Goal: Task Accomplishment & Management: Use online tool/utility

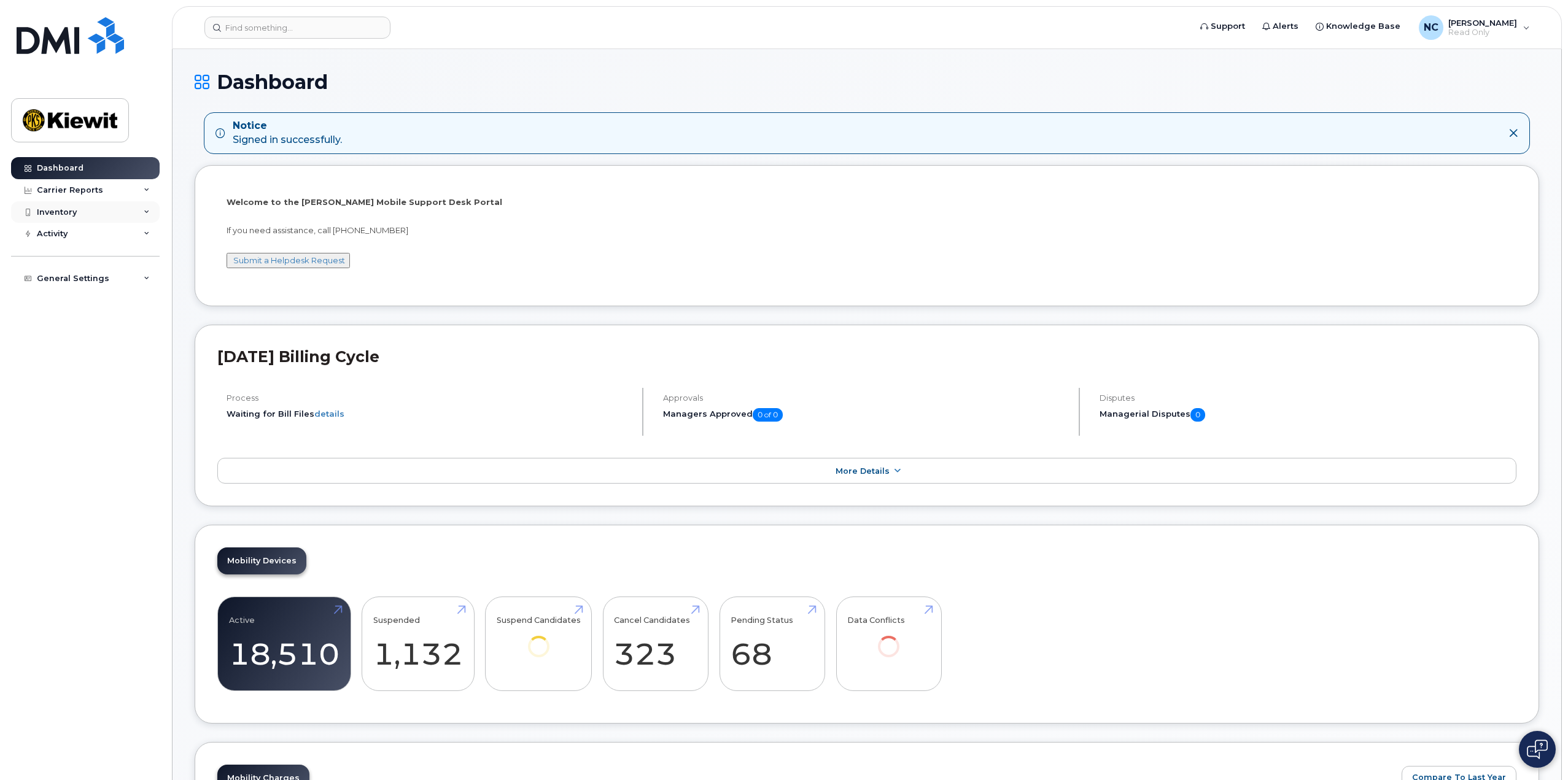
click at [132, 208] on div "Inventory" at bounding box center [85, 212] width 149 height 22
click at [127, 231] on link "Mobility Devices" at bounding box center [95, 234] width 127 height 23
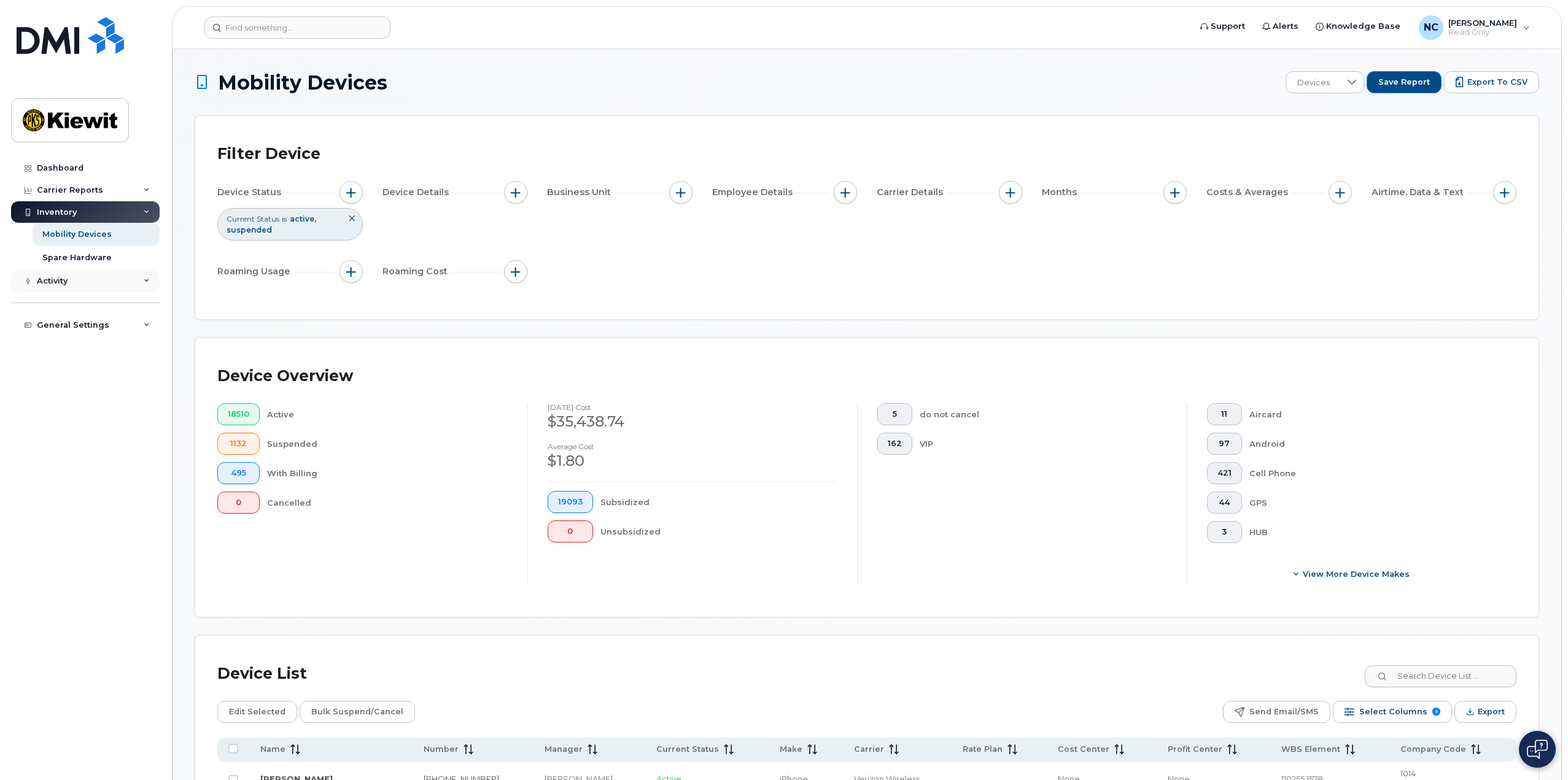
click at [100, 283] on div "Activity" at bounding box center [85, 281] width 149 height 22
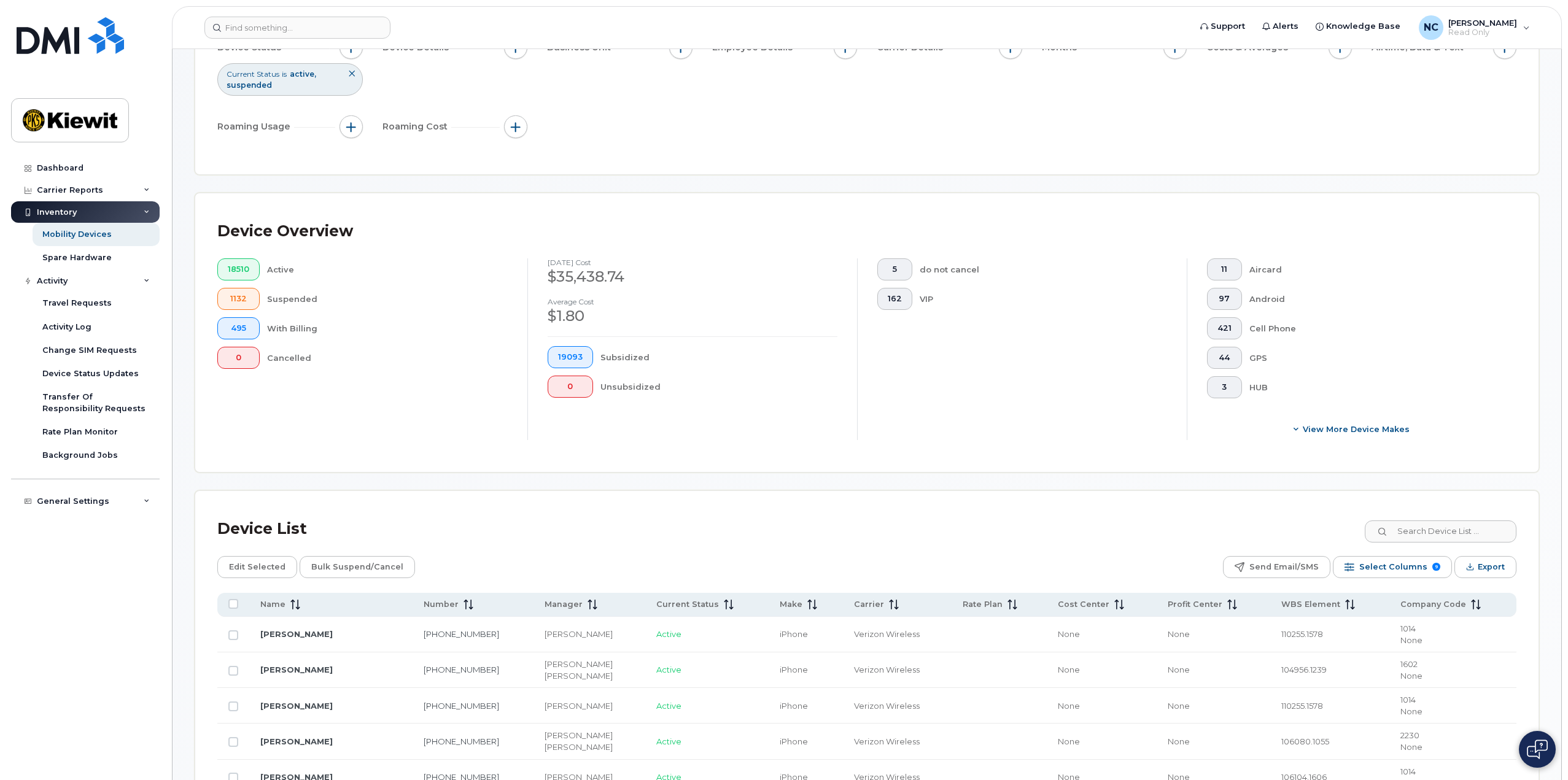
scroll to position [184, 0]
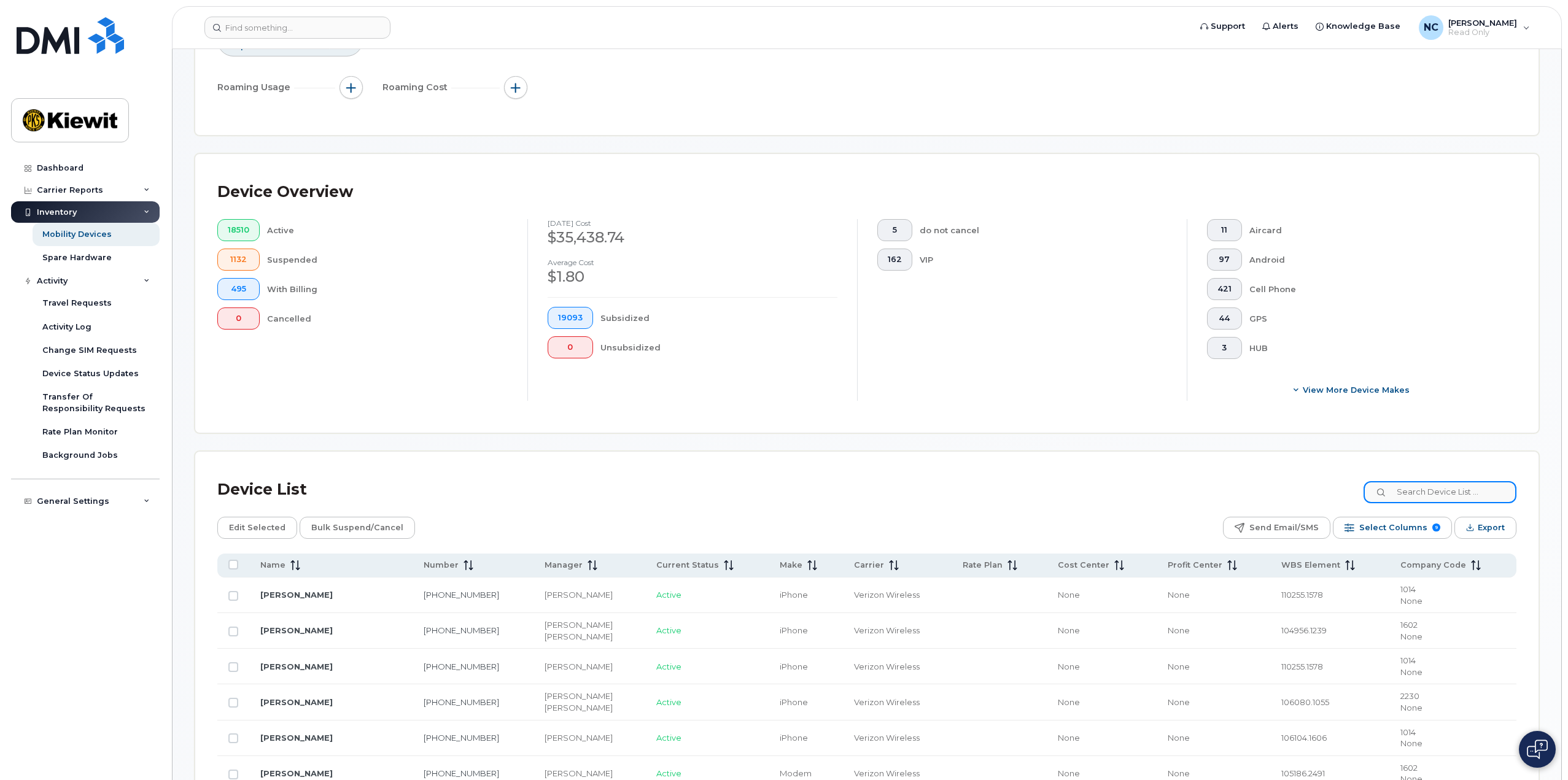
click at [1427, 489] on input at bounding box center [1440, 492] width 153 height 22
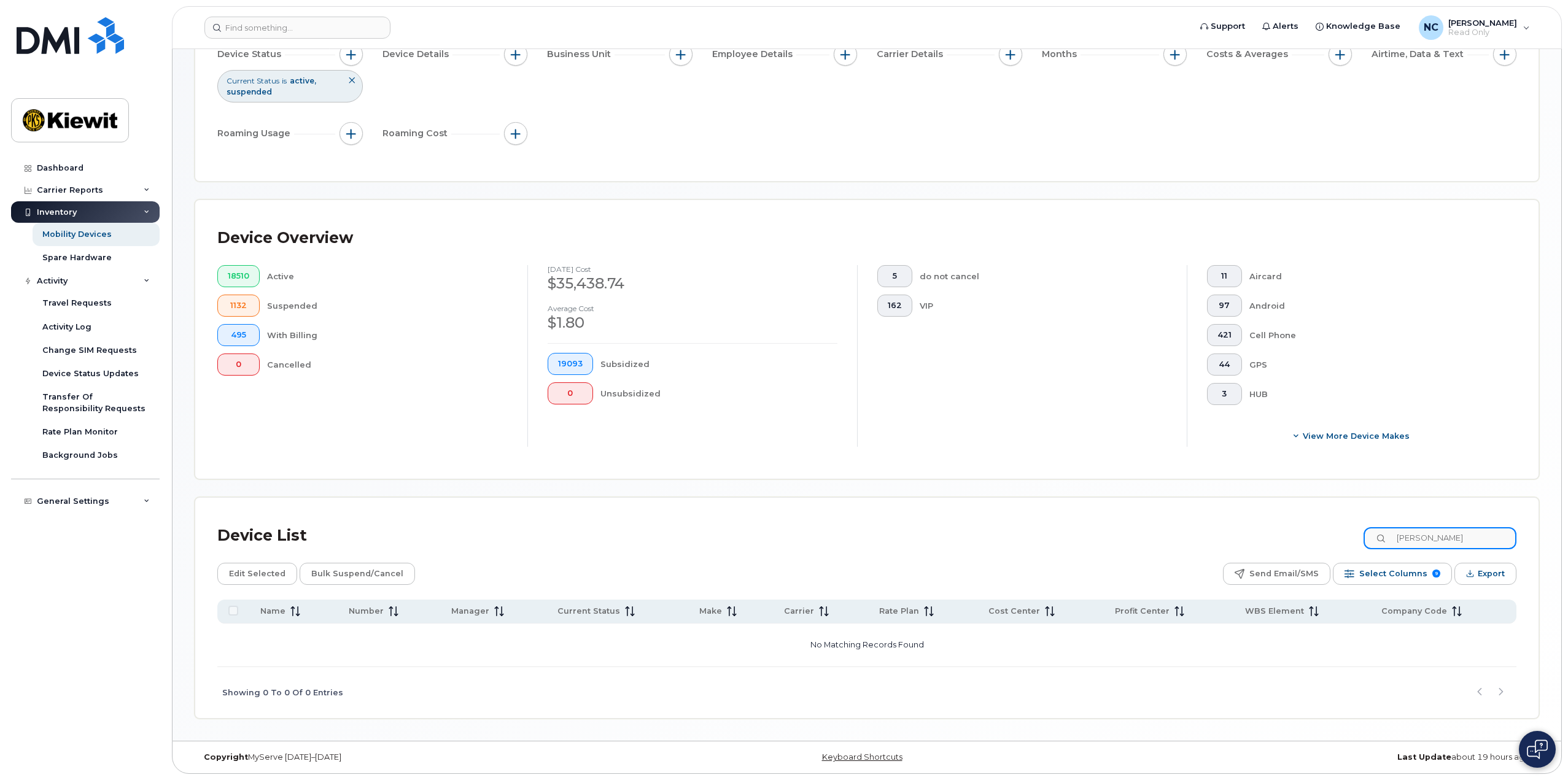
scroll to position [138, 0]
drag, startPoint x: 1479, startPoint y: 543, endPoint x: 1377, endPoint y: 552, distance: 102.4
click at [1377, 552] on div "Device List [PERSON_NAME] Edit Selected Bulk Suspend/Cancel Send Email/SMS Sele…" at bounding box center [867, 619] width 1299 height 198
type input "[PERSON_NAME]"
drag, startPoint x: 1462, startPoint y: 540, endPoint x: 1336, endPoint y: 538, distance: 126.0
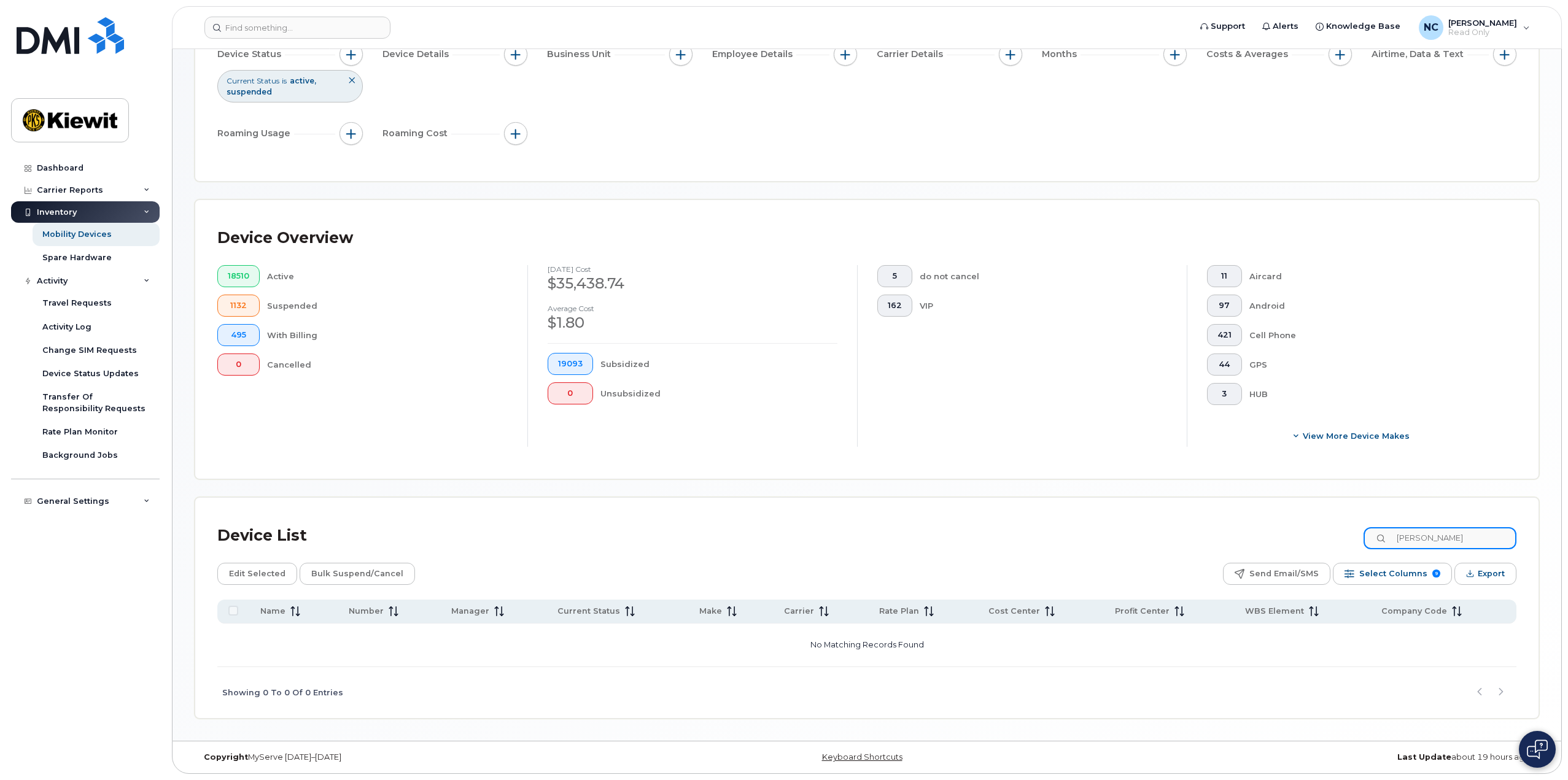
click at [1336, 538] on div "Device List [PERSON_NAME]" at bounding box center [867, 536] width 1299 height 32
click at [912, 562] on div "Edit Selected Bulk Suspend/Cancel Send Email/SMS Select Columns 9 Filter Refres…" at bounding box center [867, 573] width 1299 height 22
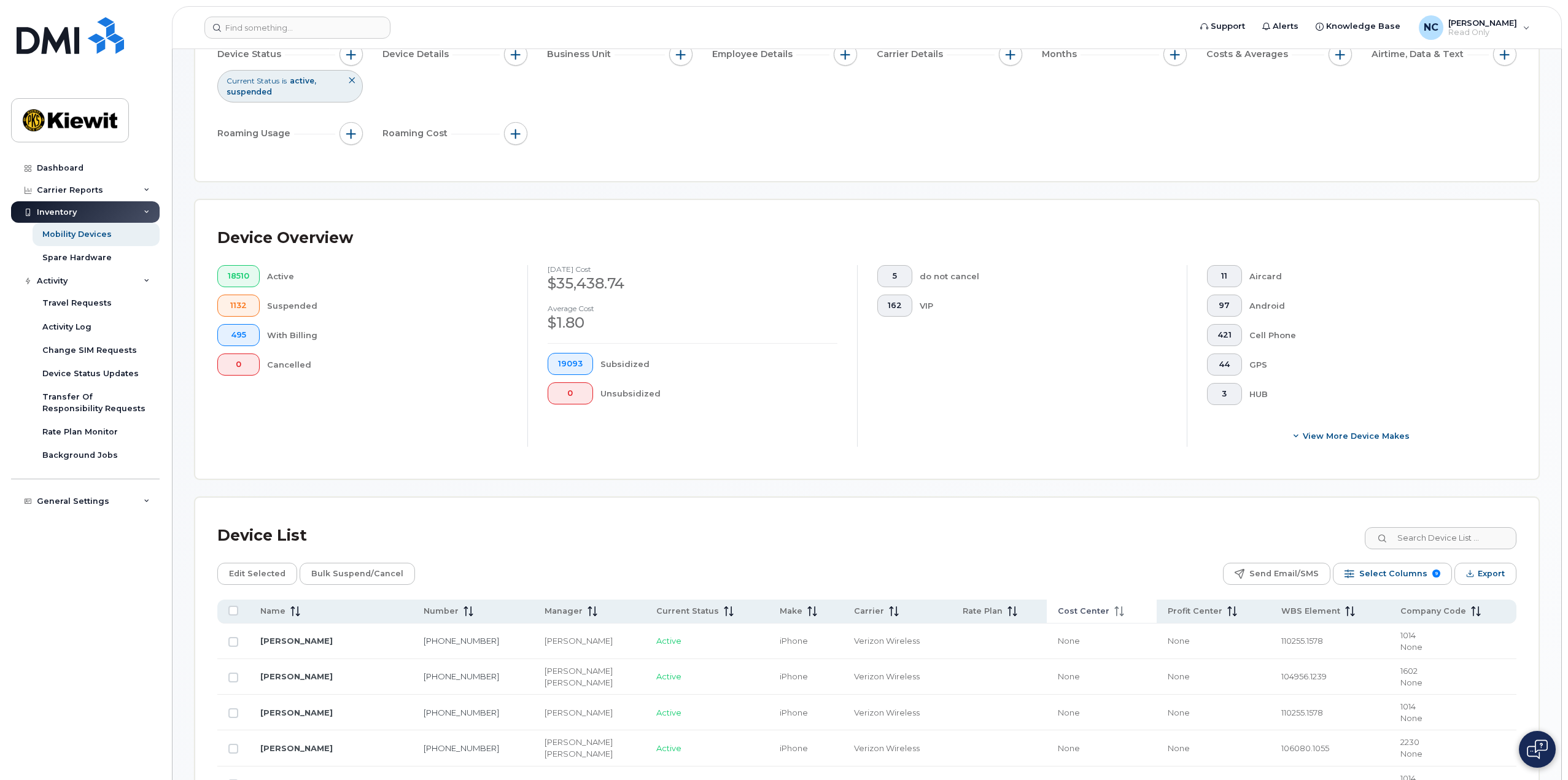
scroll to position [184, 0]
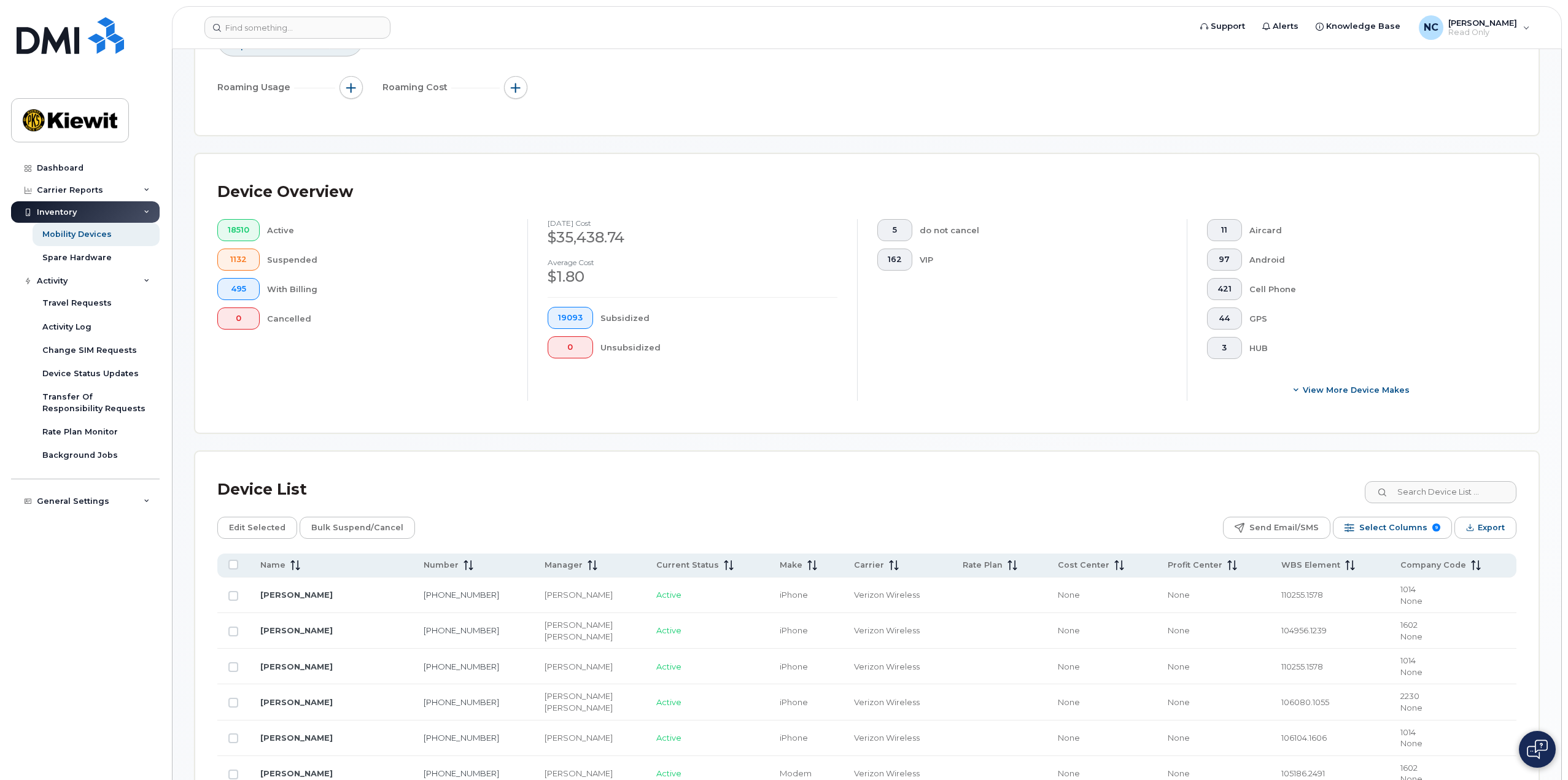
drag, startPoint x: 1216, startPoint y: 566, endPoint x: 1144, endPoint y: 493, distance: 102.5
click at [1144, 493] on div "Device List" at bounding box center [867, 490] width 1299 height 32
click at [1399, 524] on span "Select Columns" at bounding box center [1393, 527] width 68 height 18
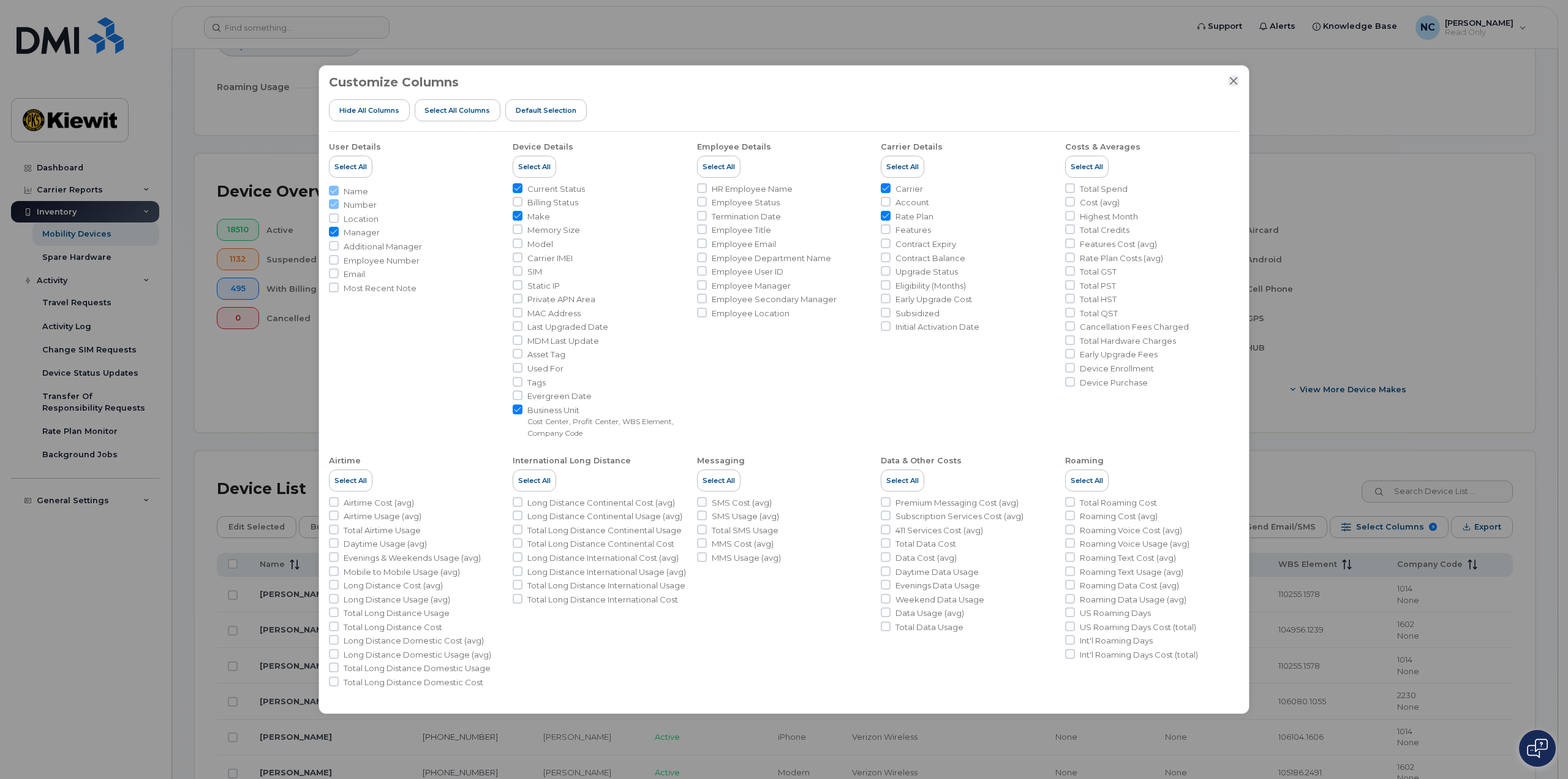
click at [1235, 78] on icon "Close" at bounding box center [1233, 80] width 10 height 10
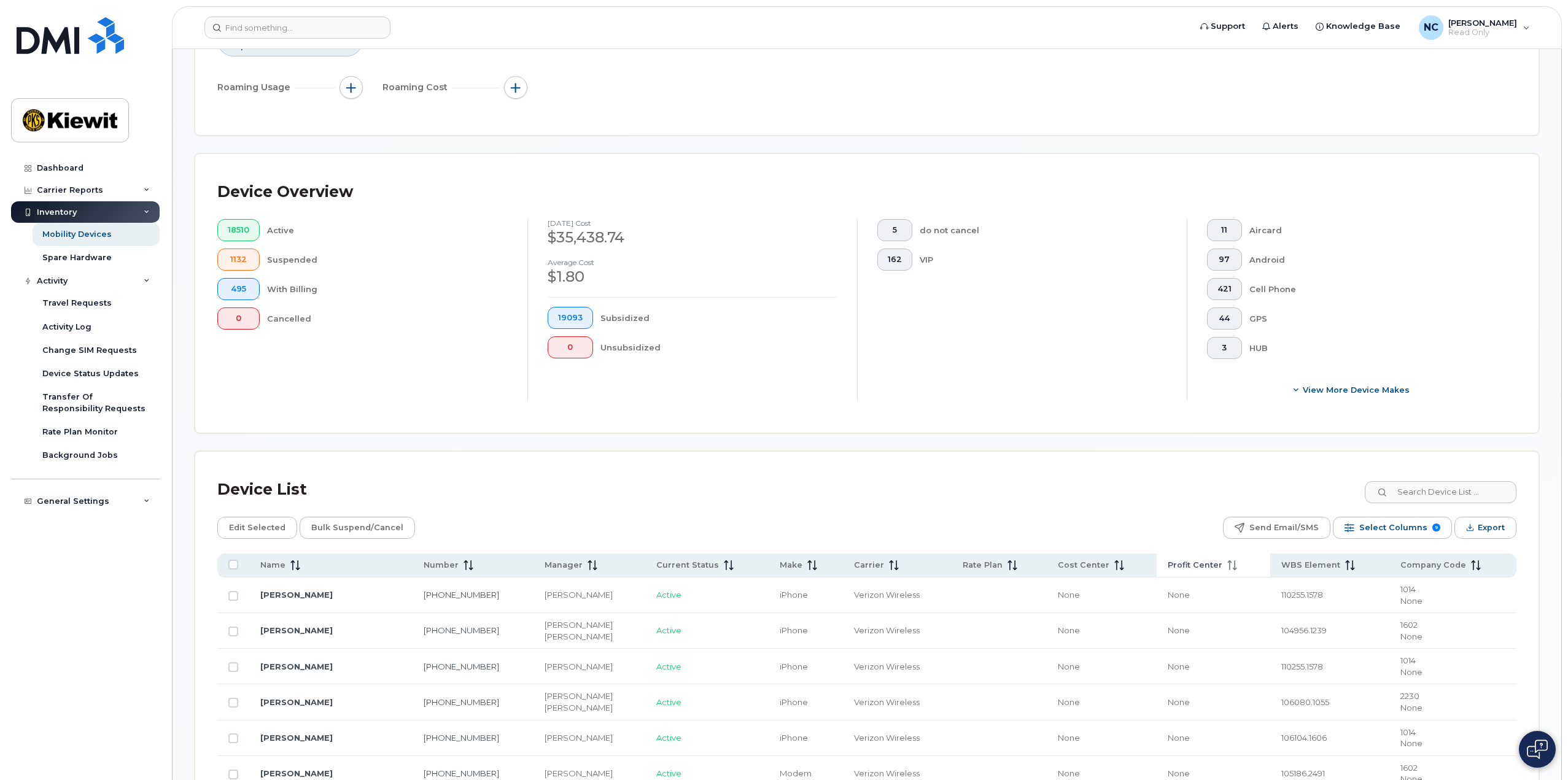
click at [1218, 570] on span "Profit Center" at bounding box center [1195, 565] width 55 height 11
click at [1237, 566] on icon at bounding box center [1232, 565] width 10 height 10
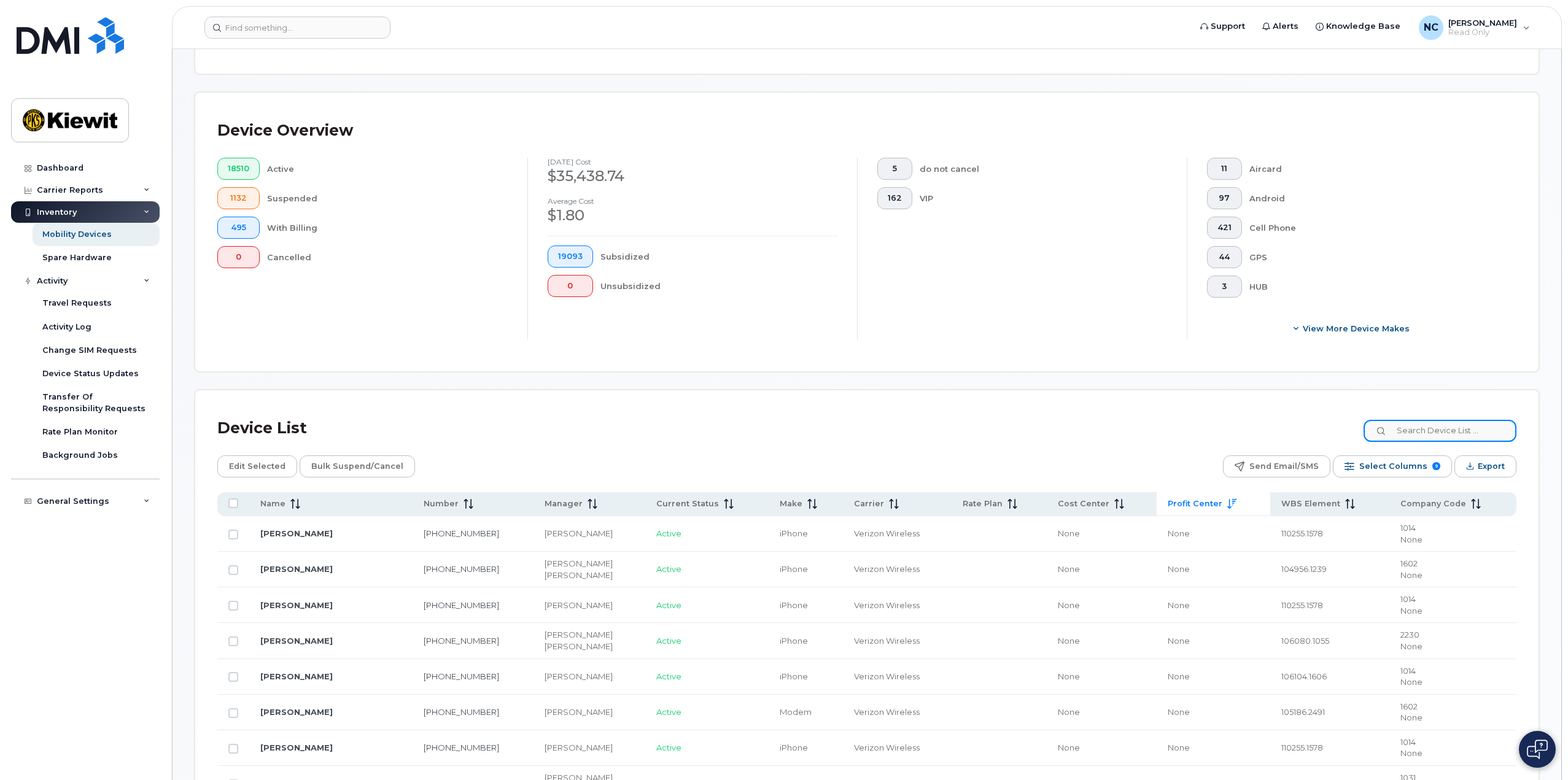
click at [1446, 433] on input at bounding box center [1440, 431] width 153 height 22
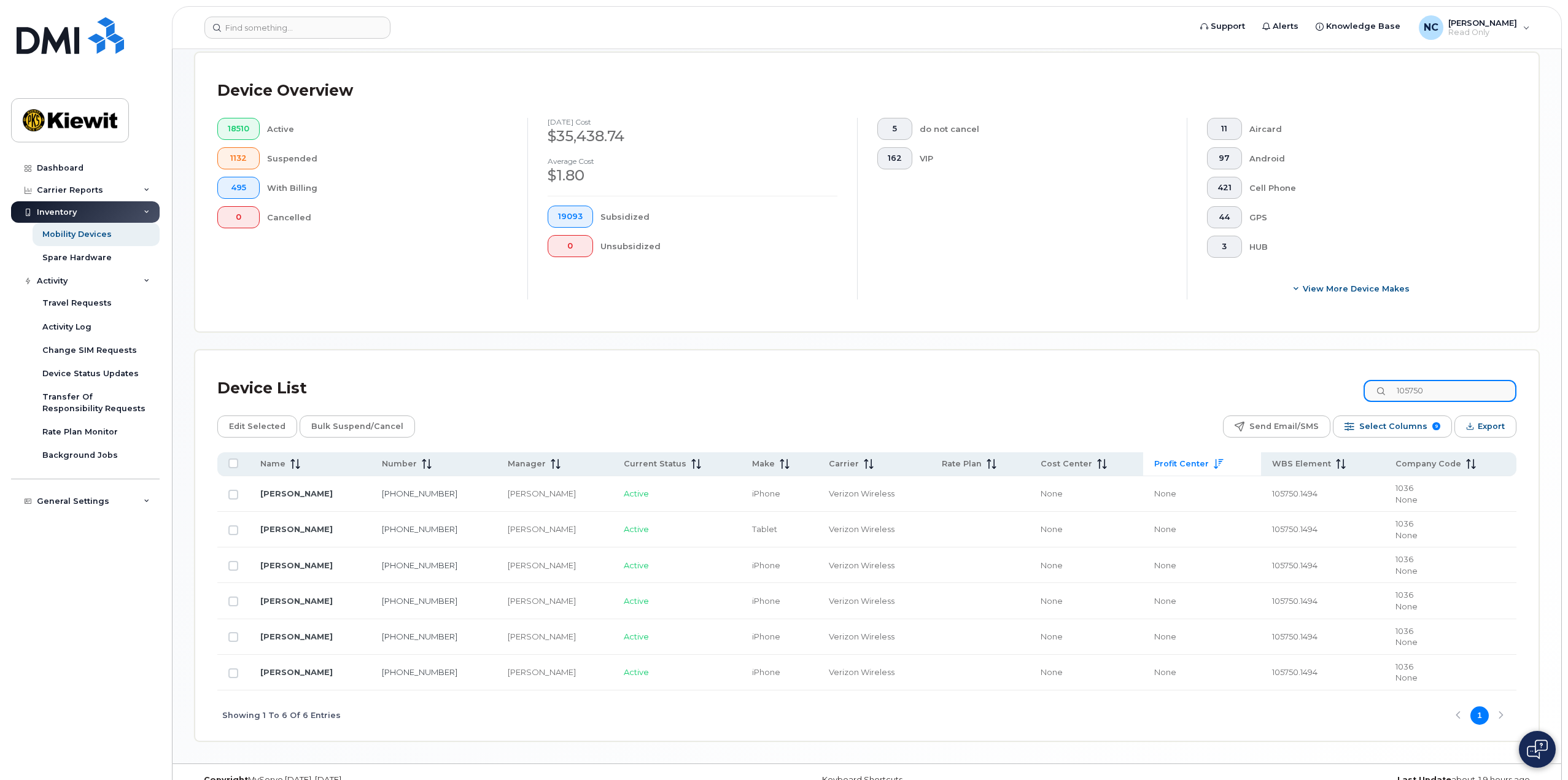
scroll to position [307, 0]
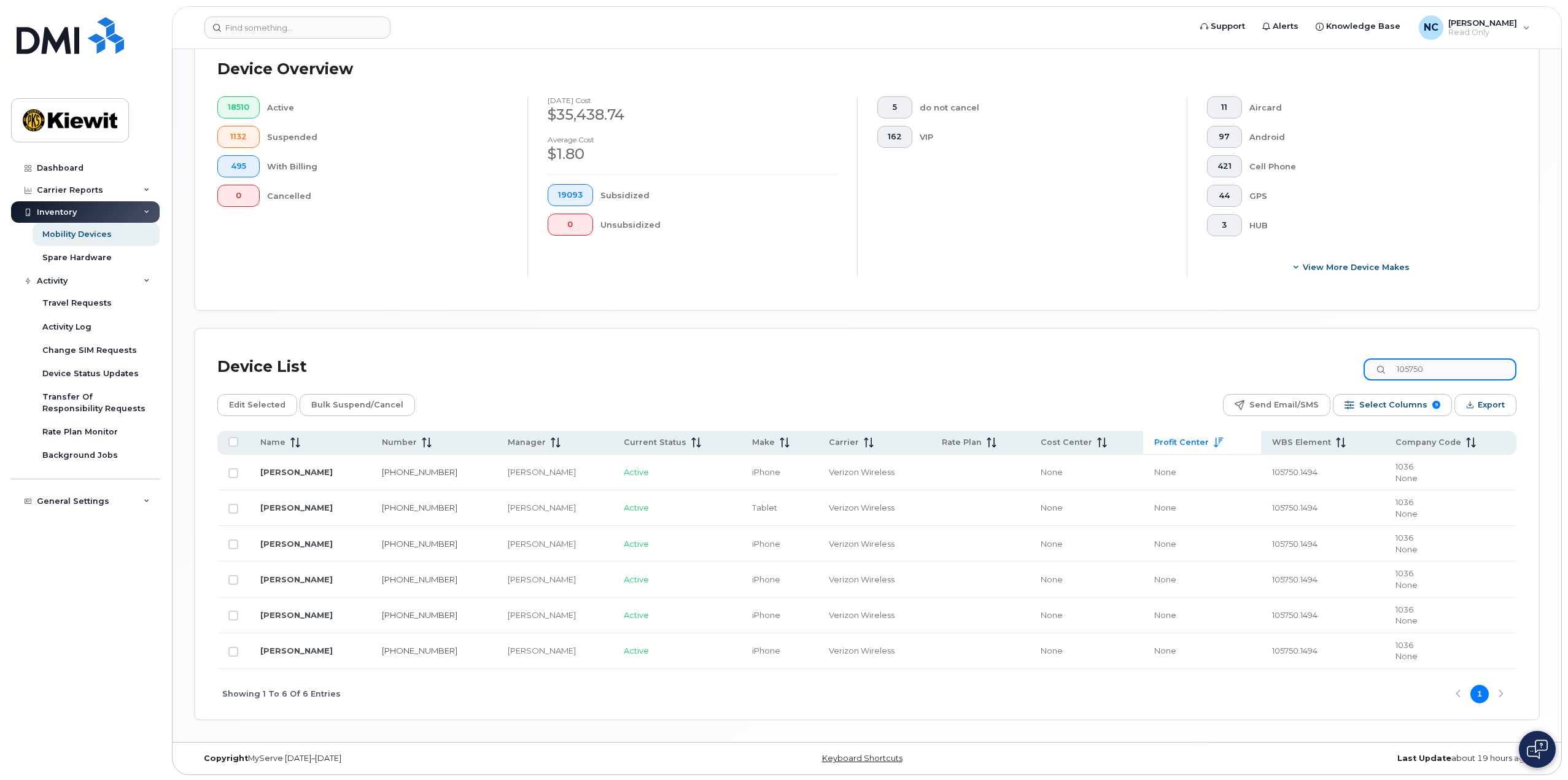
click at [1428, 365] on input "105750" at bounding box center [1440, 369] width 153 height 22
click at [1428, 364] on input "105750" at bounding box center [1440, 369] width 153 height 22
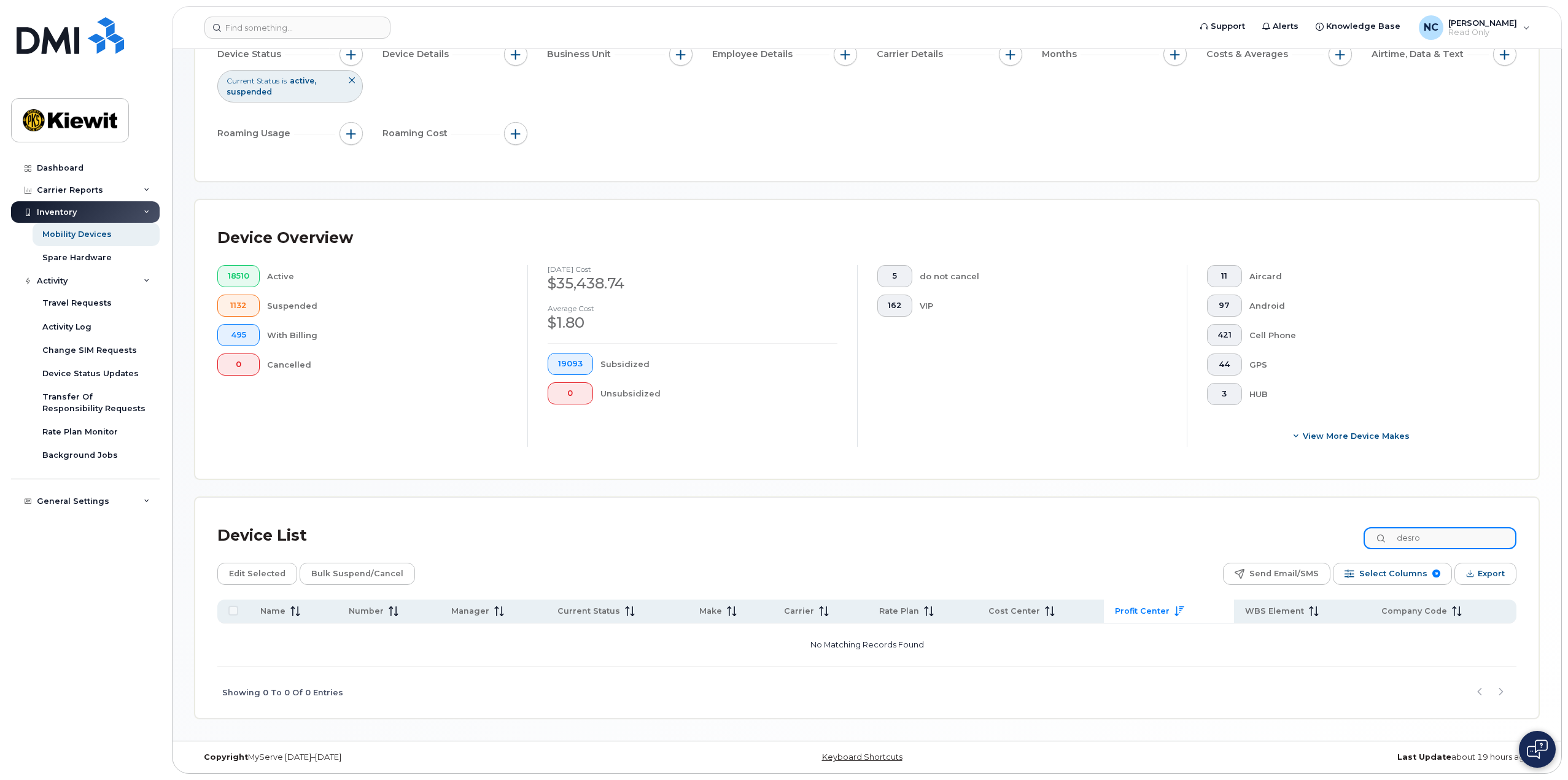
scroll to position [138, 0]
type input "d"
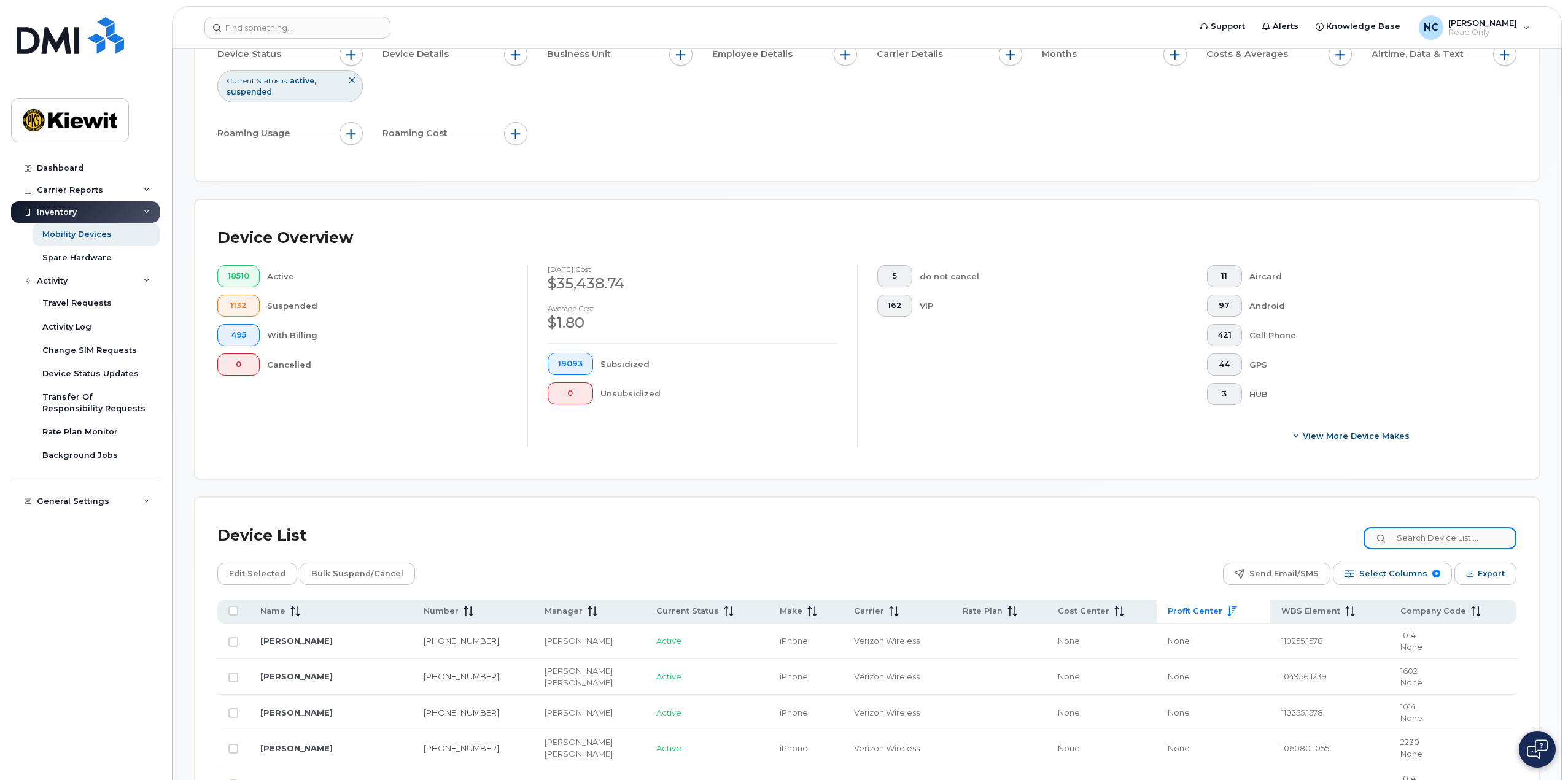
scroll to position [307, 0]
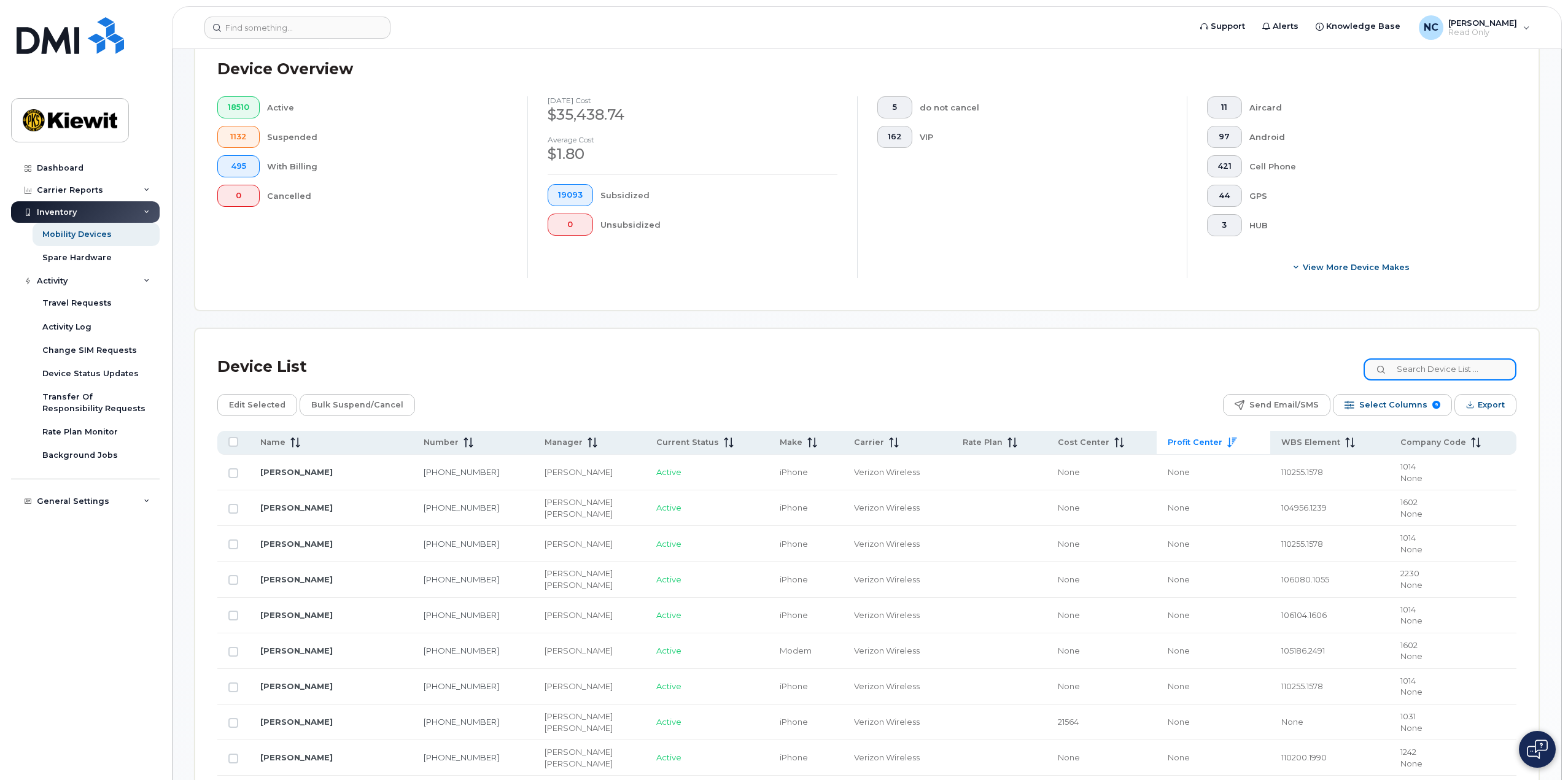
click at [1413, 367] on input at bounding box center [1440, 369] width 153 height 22
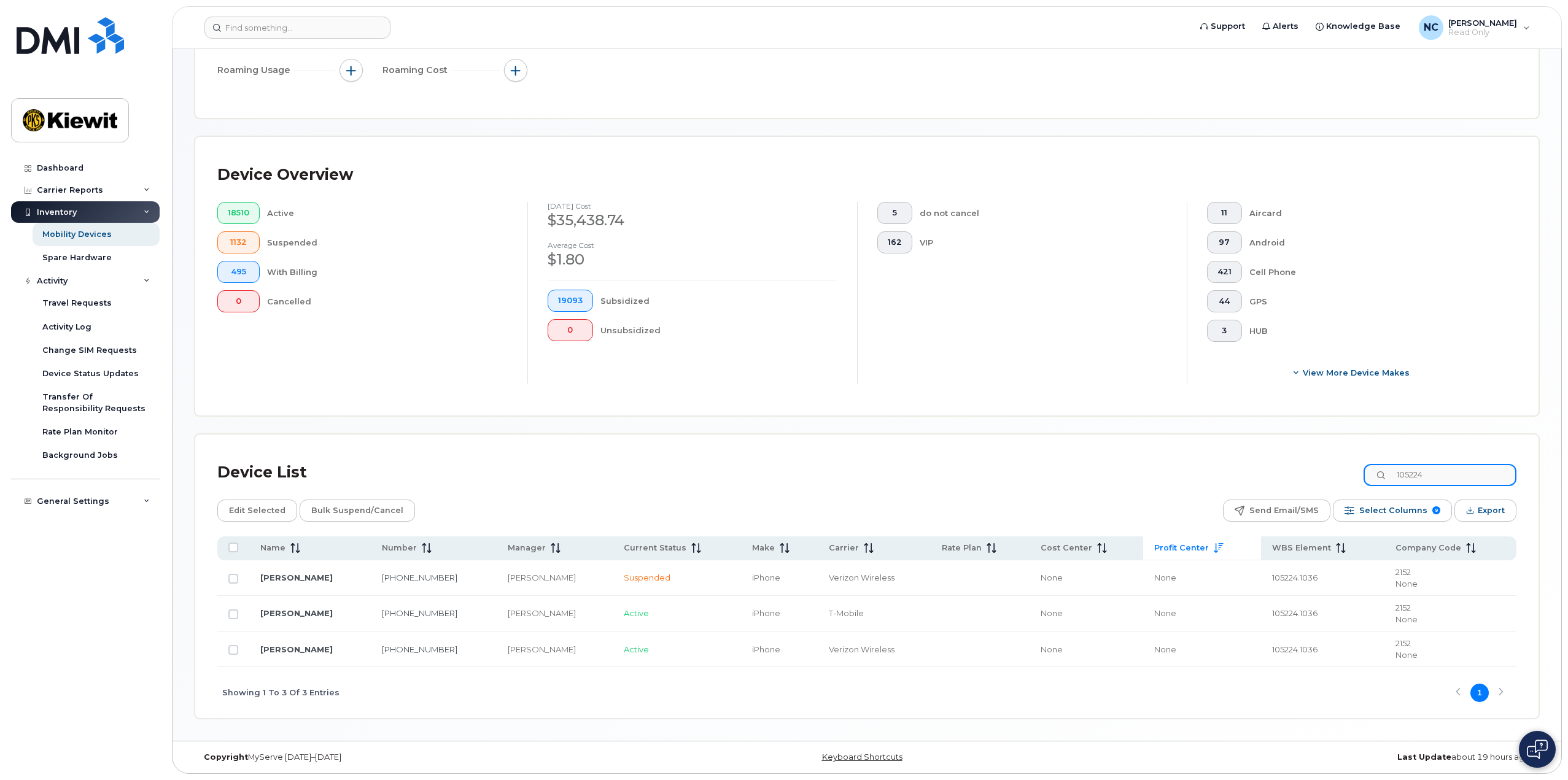
scroll to position [201, 0]
type input "105224"
drag, startPoint x: 1476, startPoint y: 475, endPoint x: 1309, endPoint y: 492, distance: 167.9
click at [1312, 491] on div "Device List 105224 Edit Selected Bulk Suspend/Cancel Send Email/SMS Select Colu…" at bounding box center [867, 587] width 1299 height 261
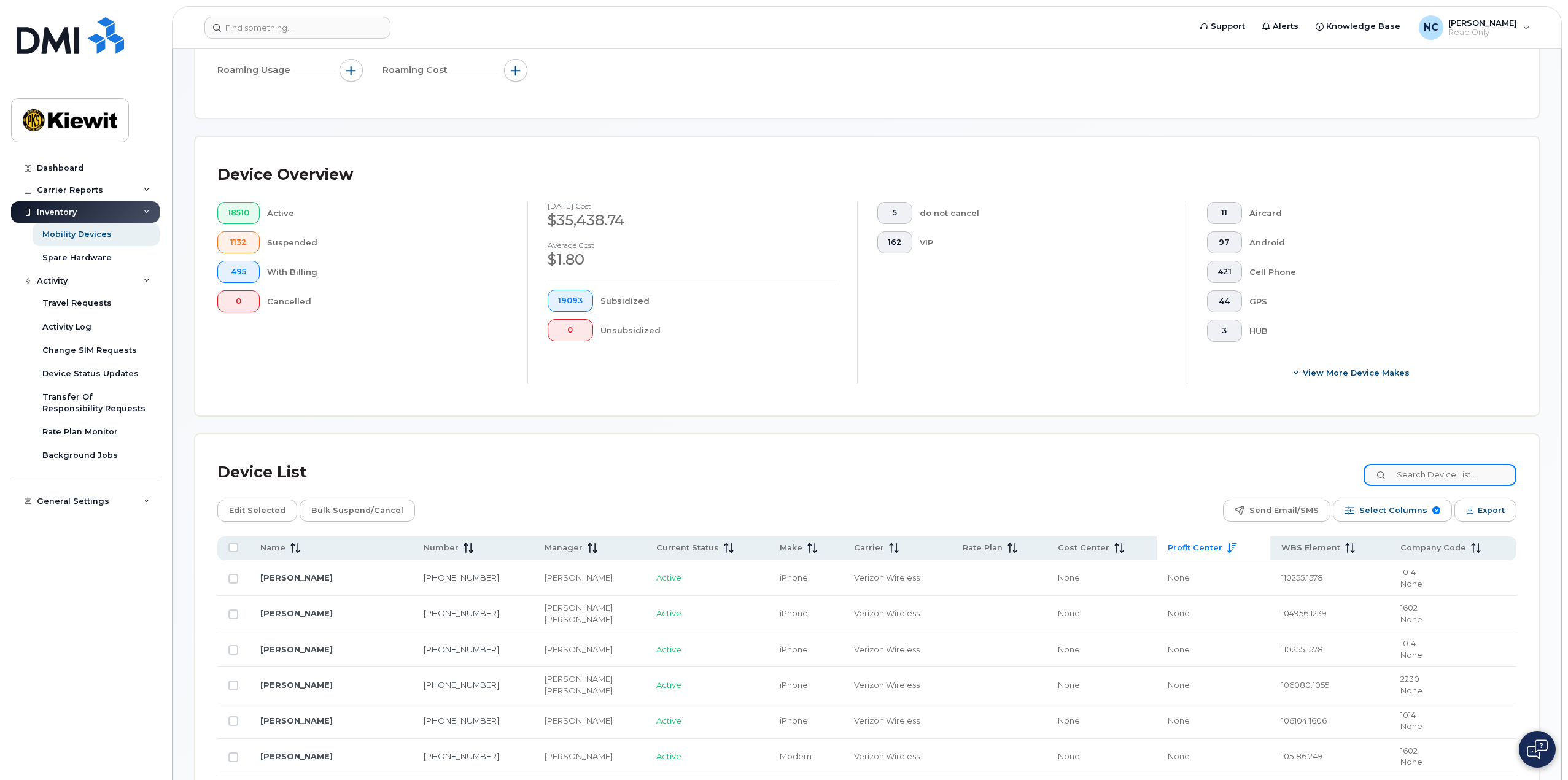
scroll to position [307, 0]
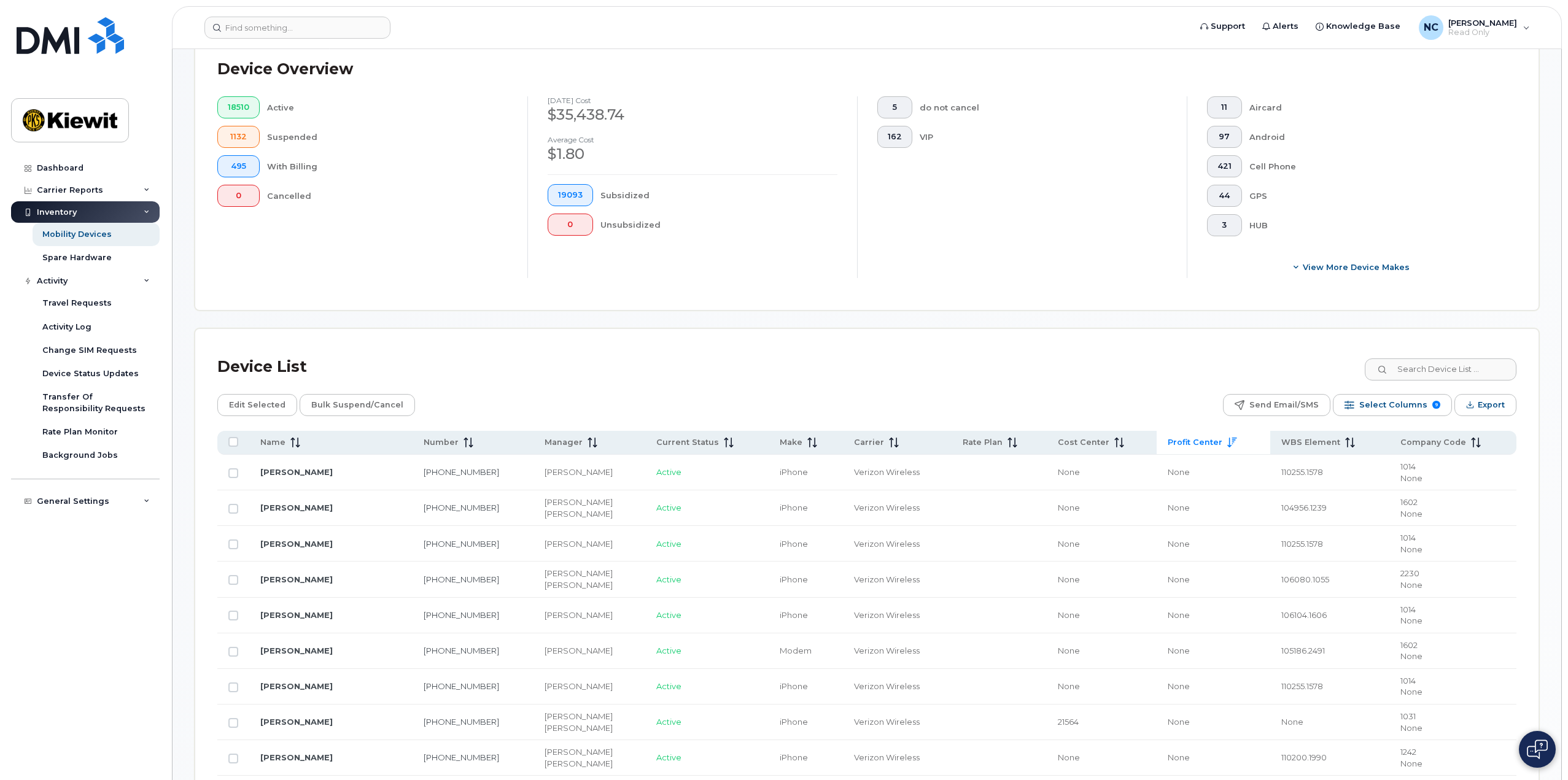
click at [1065, 517] on td "None" at bounding box center [1102, 508] width 110 height 36
click at [257, 445] on th "Name" at bounding box center [330, 442] width 163 height 24
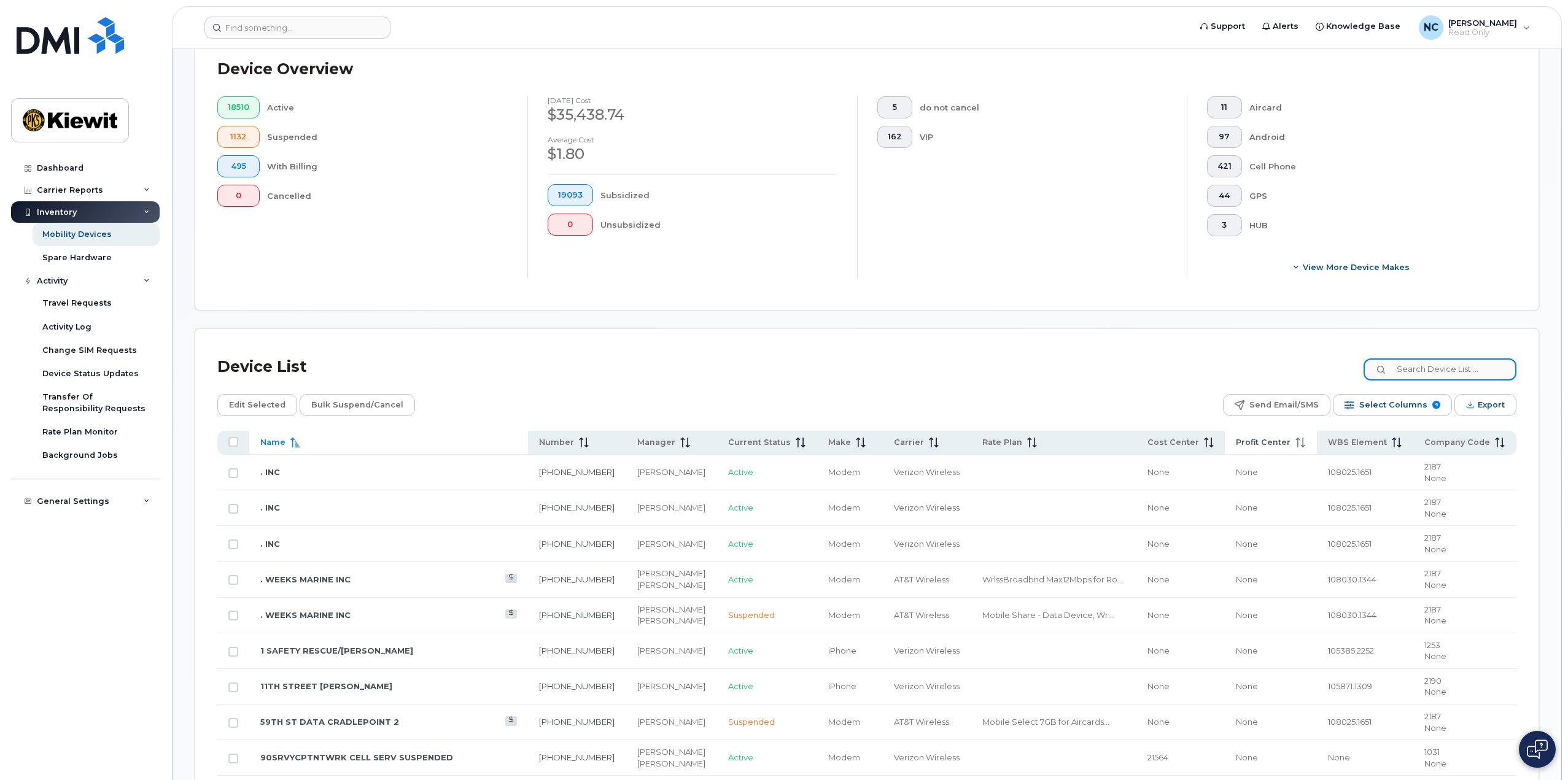
click at [1417, 366] on input at bounding box center [1440, 369] width 153 height 22
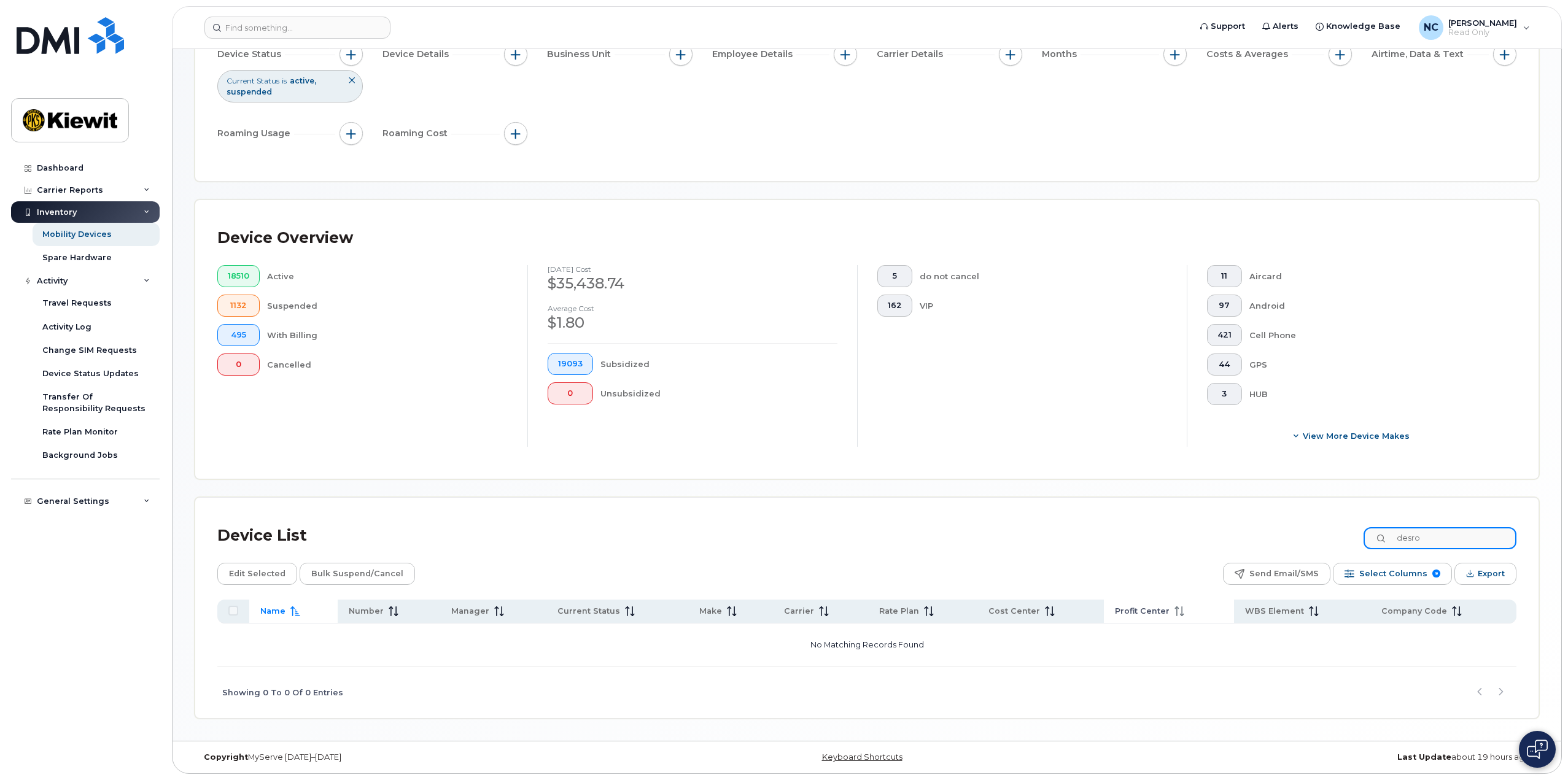
scroll to position [138, 0]
type input "d"
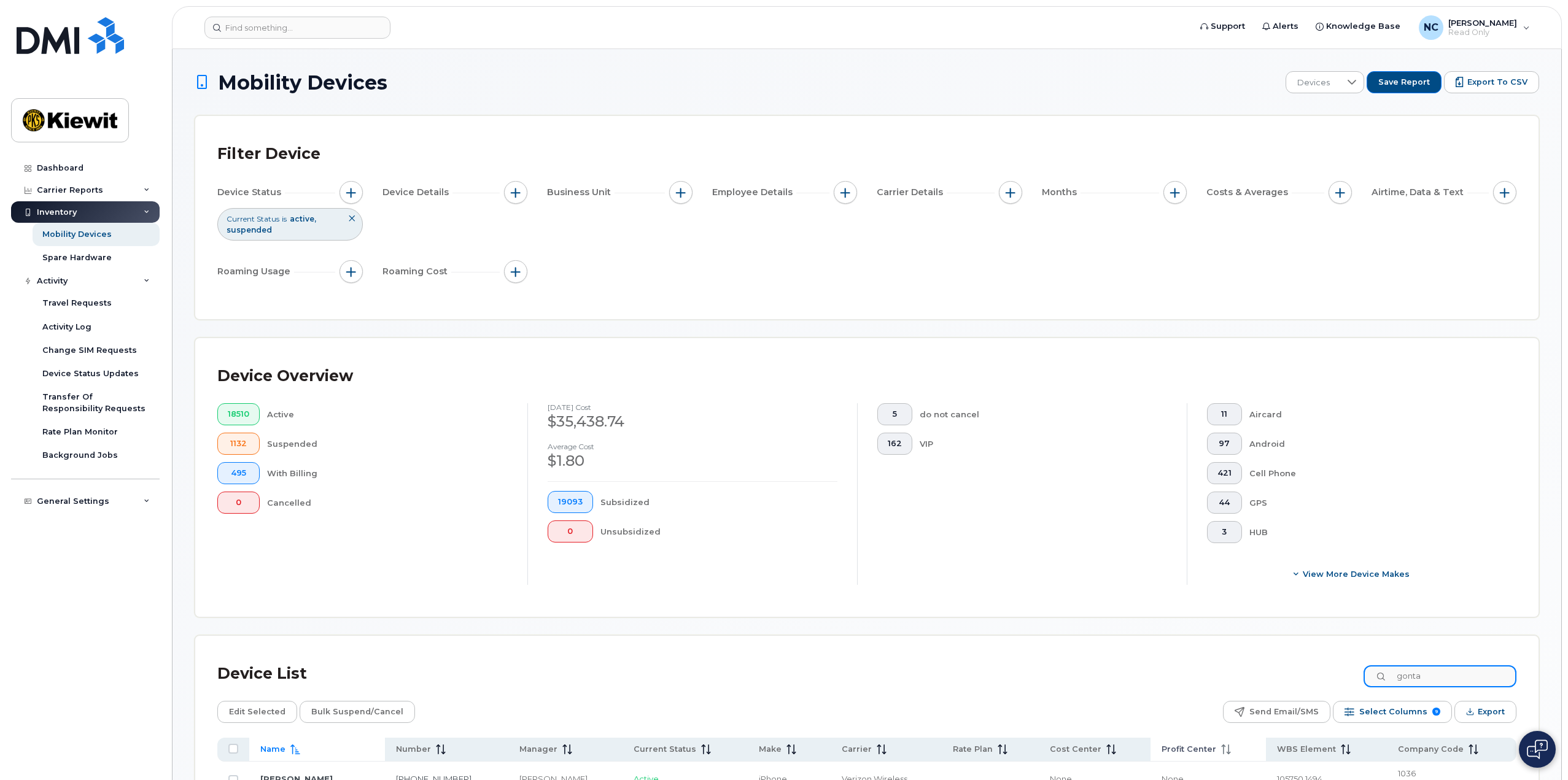
scroll to position [62, 0]
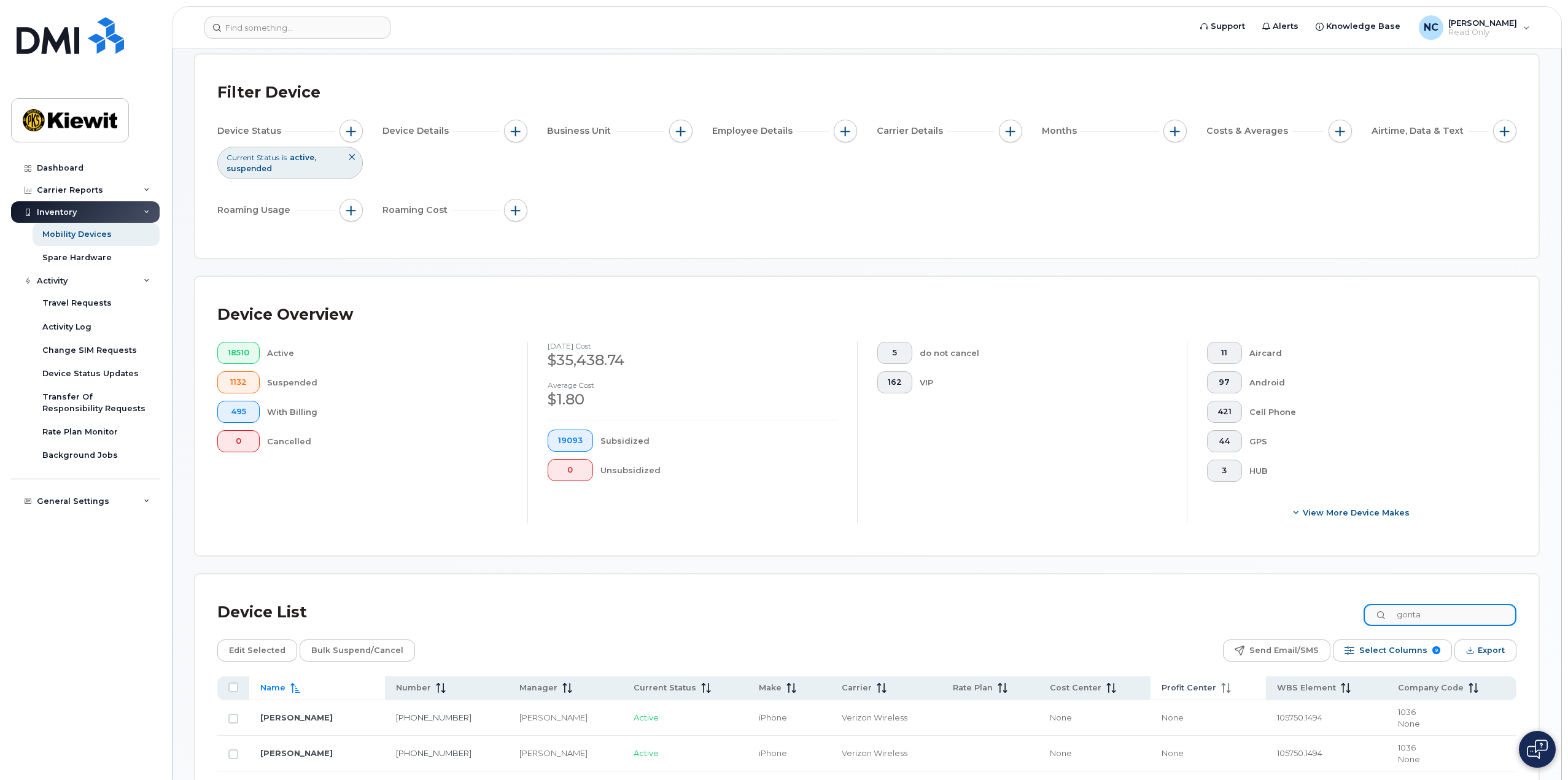
type input "gonta"
